Goal: Complete application form

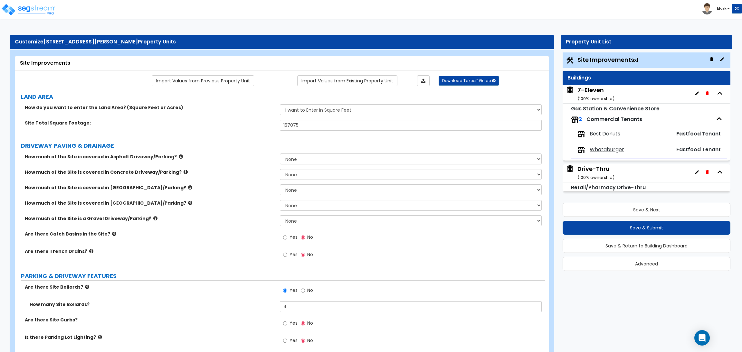
select select "2"
select select "1"
select select "4"
select select "2"
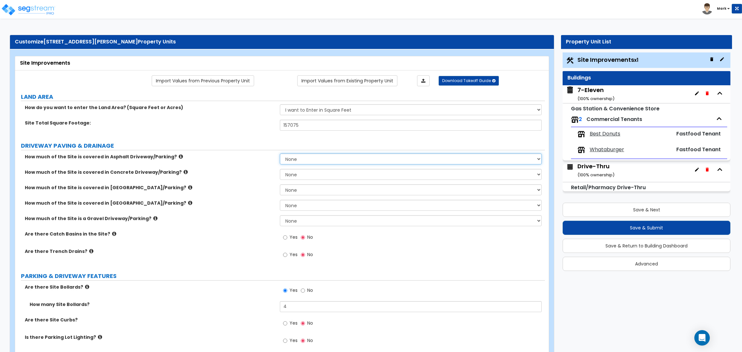
click at [302, 160] on select "None I want to Enter an Approximate Percentage I want to Enter the Square Foota…" at bounding box center [410, 159] width 261 height 11
click at [239, 220] on label "How much of the Site is a Gravel Driveway/Parking?" at bounding box center [150, 218] width 250 height 6
click at [305, 175] on select "None I want to Enter an Approximate Percentage I want to Enter the Square Foota…" at bounding box center [410, 174] width 261 height 11
select select "2"
click at [280, 169] on select "None I want to Enter an Approximate Percentage I want to Enter the Square Foota…" at bounding box center [410, 174] width 261 height 11
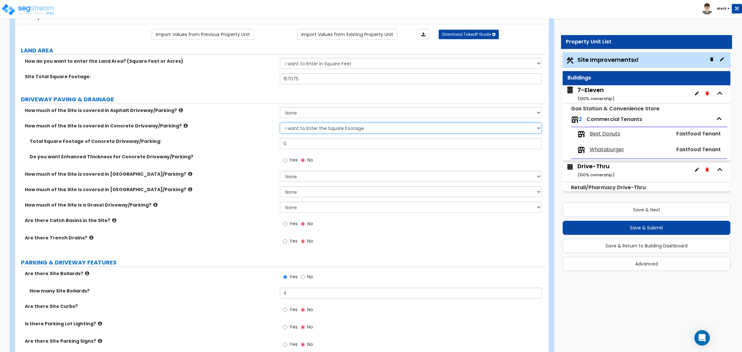
scroll to position [48, 0]
